Goal: Information Seeking & Learning: Stay updated

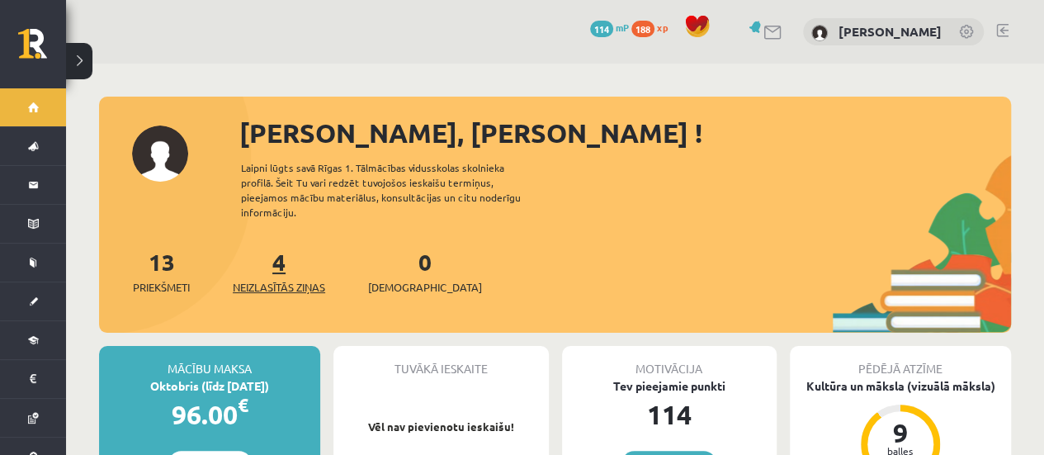
click at [282, 279] on span "Neizlasītās ziņas" at bounding box center [279, 287] width 92 height 17
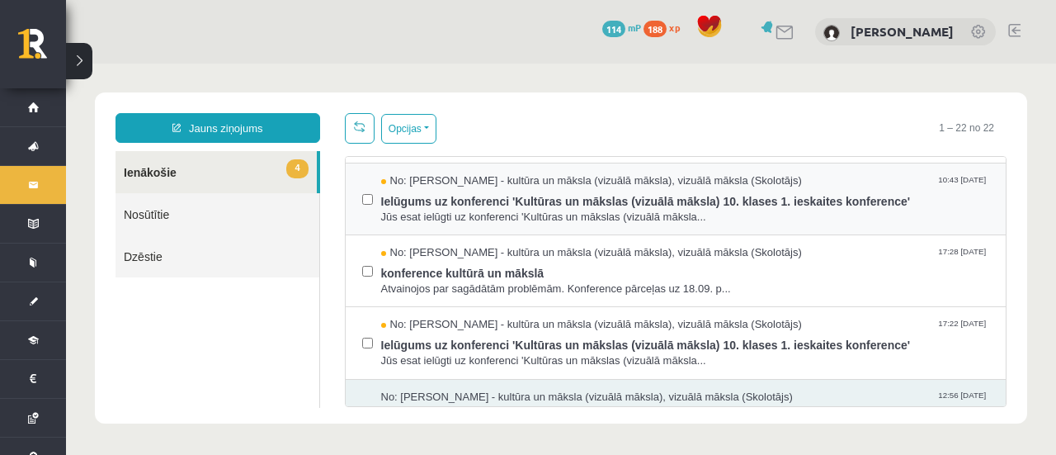
scroll to position [66, 0]
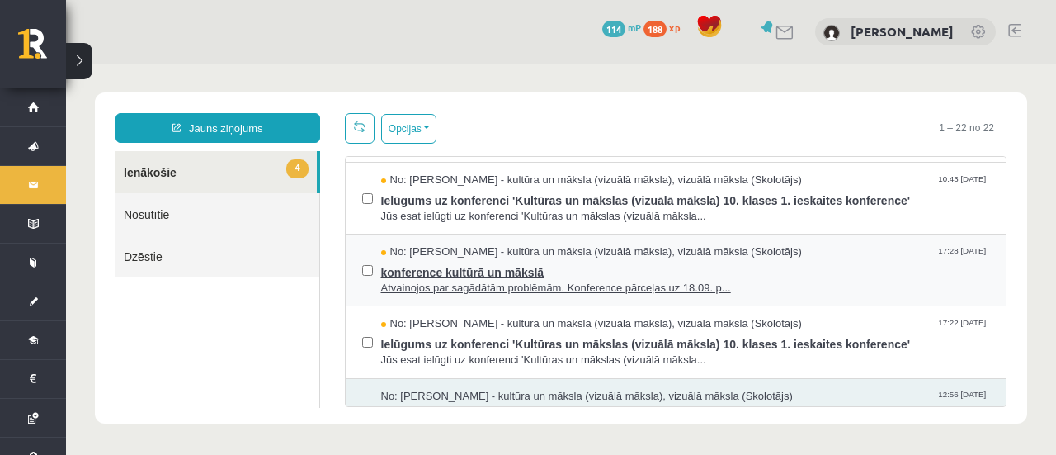
click at [474, 267] on span "konference kultūrā un mākslā" at bounding box center [685, 270] width 609 height 21
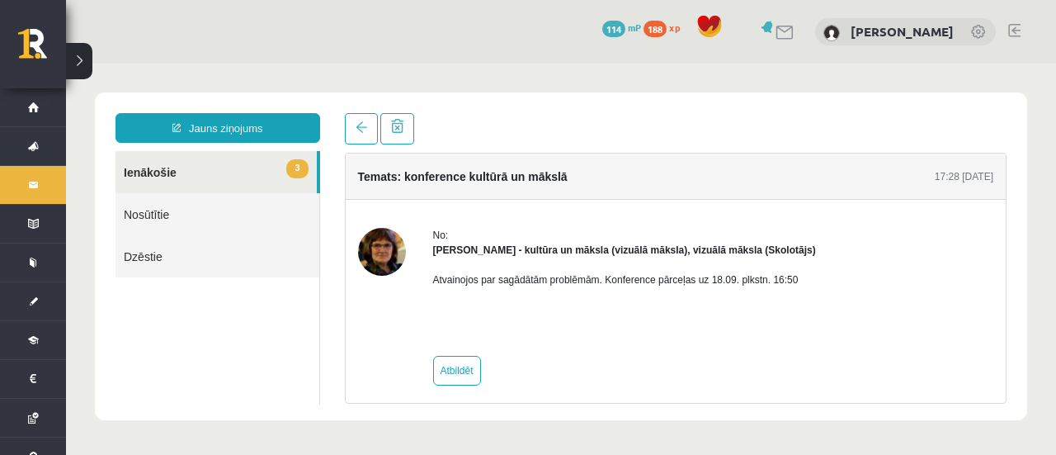
scroll to position [0, 0]
click at [356, 130] on span at bounding box center [362, 127] width 12 height 12
click at [355, 140] on link at bounding box center [361, 128] width 33 height 31
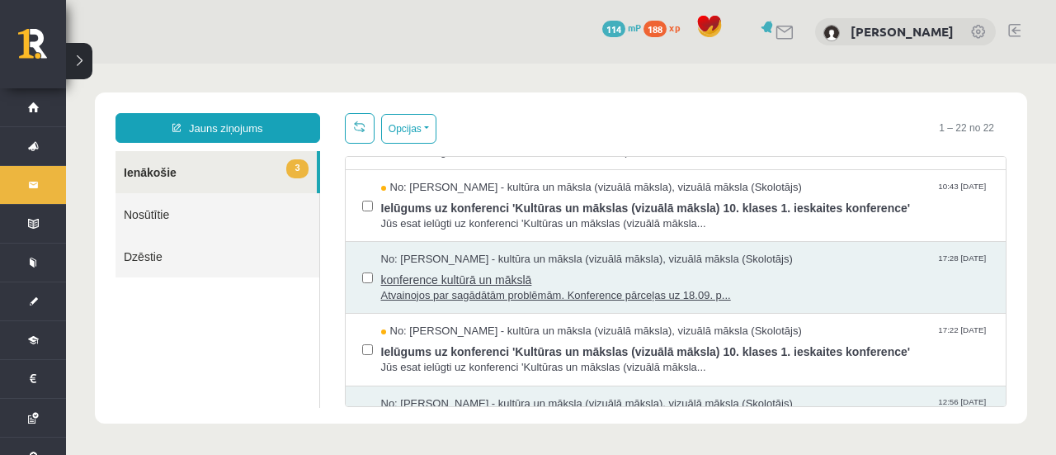
scroll to position [68, 0]
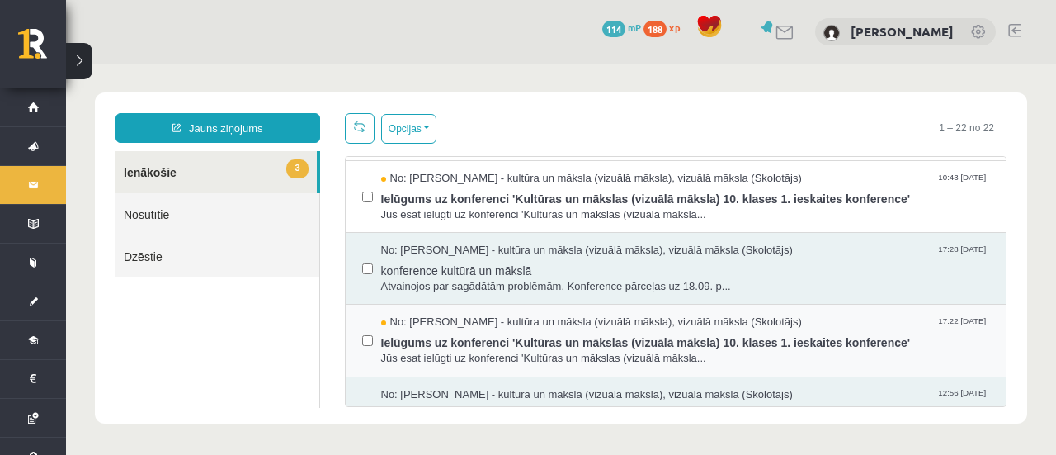
click at [474, 343] on span "Ielūgums uz konferenci 'Kultūras un mākslas (vizuālā māksla) 10. klases 1. iesk…" at bounding box center [685, 340] width 609 height 21
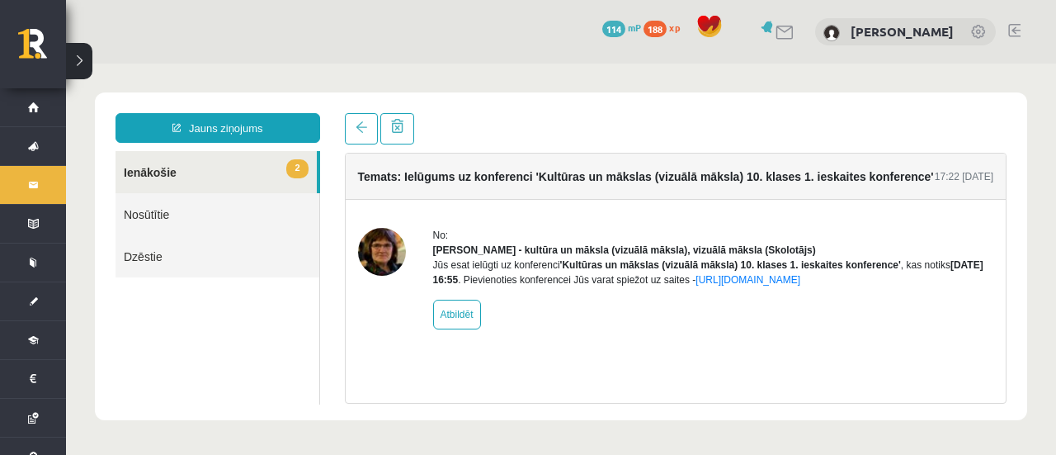
scroll to position [0, 0]
click at [345, 117] on link at bounding box center [361, 128] width 33 height 31
click at [348, 121] on link at bounding box center [361, 128] width 33 height 31
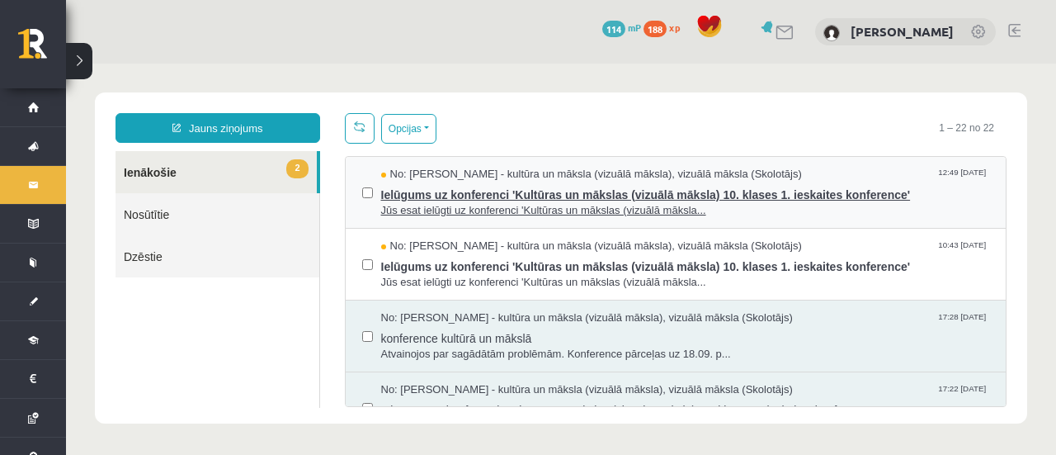
click at [438, 204] on span "Jūs esat ielūgti uz konferenci 'Kultūras un mākslas (vizuālā māksla..." at bounding box center [685, 211] width 609 height 16
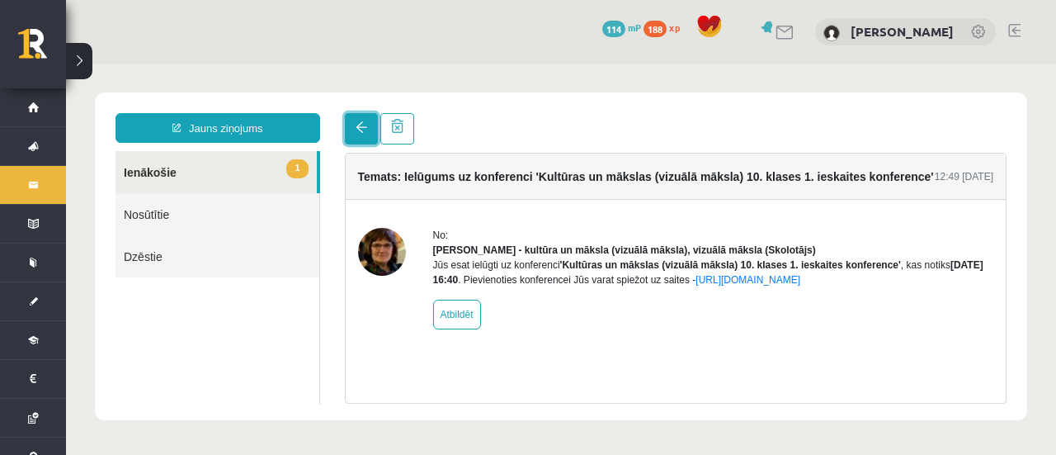
click at [358, 118] on link at bounding box center [361, 128] width 33 height 31
click at [358, 119] on link at bounding box center [361, 128] width 33 height 31
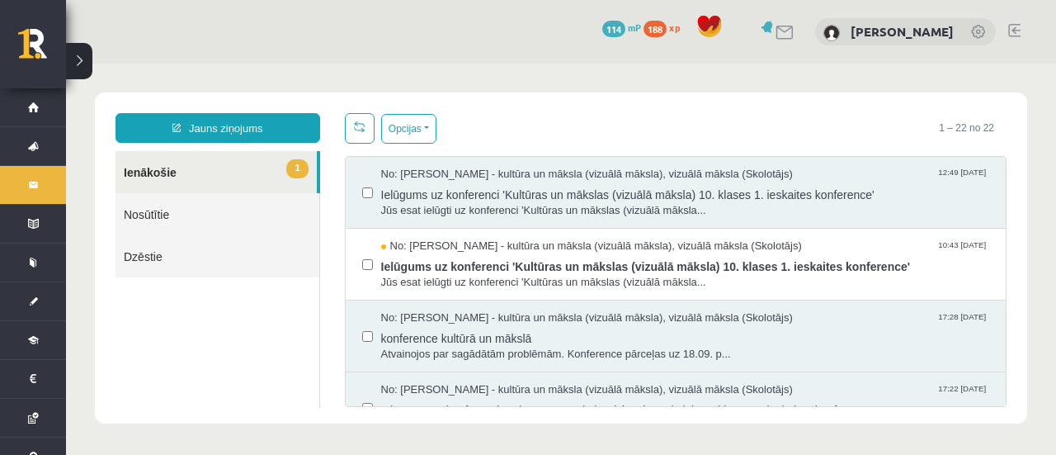
click at [358, 119] on body "Jauns ziņojums 1 Ienākošie Nosūtītie Dzēstie * ********* ********* ******* Opci…" at bounding box center [561, 258] width 990 height 389
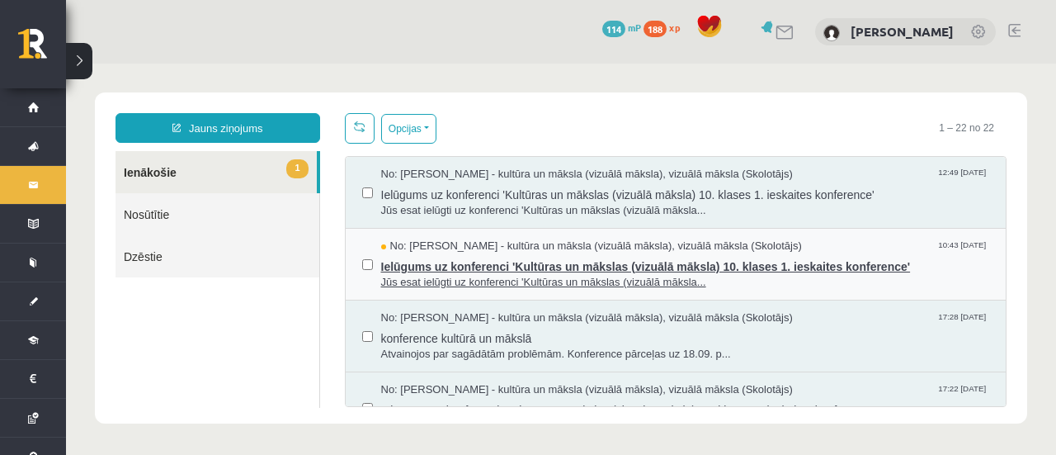
click at [460, 267] on span "Ielūgums uz konferenci 'Kultūras un mākslas (vizuālā māksla) 10. klases 1. iesk…" at bounding box center [685, 264] width 609 height 21
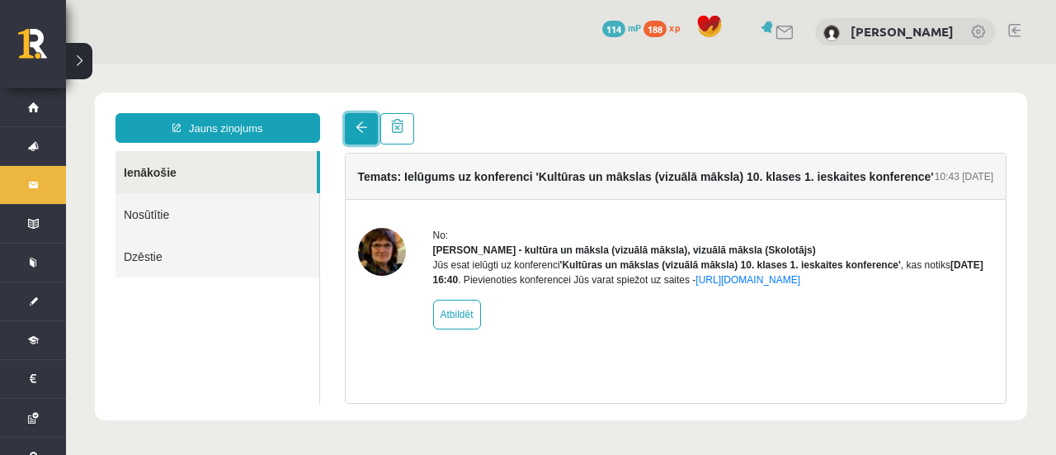
click at [365, 139] on link at bounding box center [361, 128] width 33 height 31
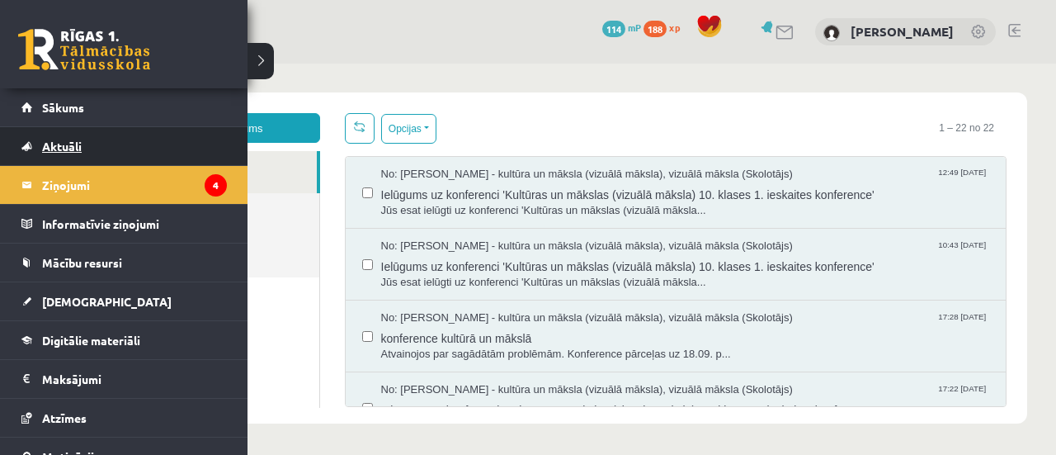
click at [92, 150] on link "Aktuāli" at bounding box center [123, 146] width 205 height 38
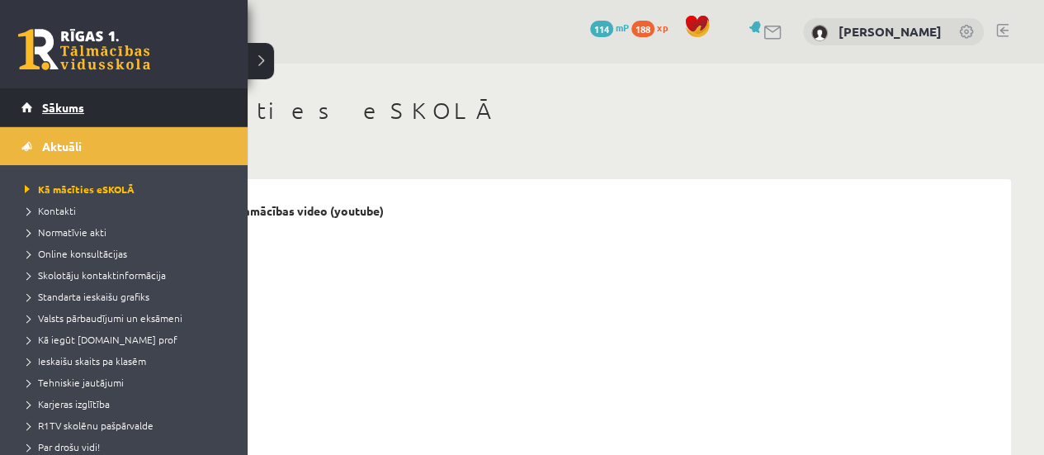
click at [55, 99] on link "Sākums" at bounding box center [123, 107] width 205 height 38
